Goal: Transaction & Acquisition: Purchase product/service

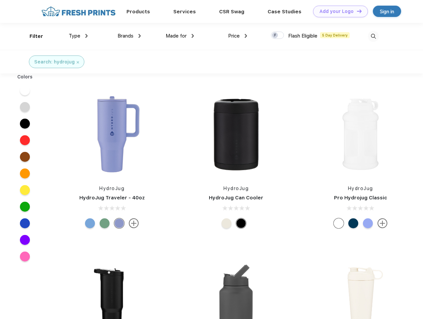
click at [338, 11] on link "Add your Logo Design Tool" at bounding box center [340, 12] width 55 height 12
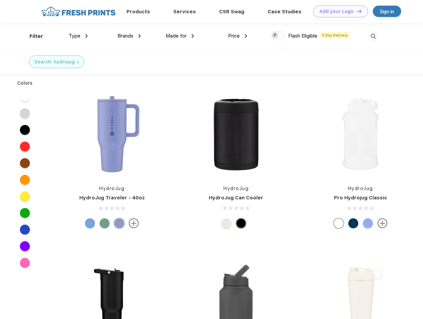
click at [0, 0] on div "Design Tool" at bounding box center [0, 0] width 0 height 0
click at [356, 11] on link "Add your Logo Design Tool" at bounding box center [340, 12] width 55 height 12
click at [32, 36] on div "Filter" at bounding box center [37, 37] width 14 height 8
click at [78, 36] on span "Type" at bounding box center [75, 36] width 12 height 6
click at [129, 36] on span "Brands" at bounding box center [125, 36] width 16 height 6
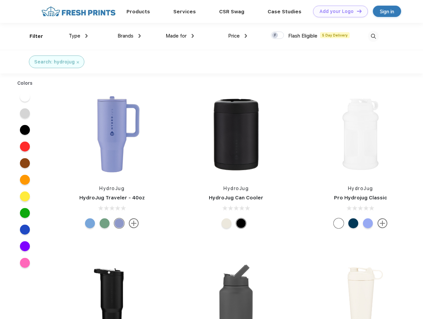
click at [180, 36] on span "Made for" at bounding box center [176, 36] width 21 height 6
click at [238, 36] on span "Price" at bounding box center [234, 36] width 12 height 6
click at [277, 36] on div at bounding box center [277, 35] width 13 height 7
click at [275, 36] on input "checkbox" at bounding box center [273, 33] width 4 height 4
click at [373, 36] on img at bounding box center [373, 36] width 11 height 11
